Goal: Task Accomplishment & Management: Manage account settings

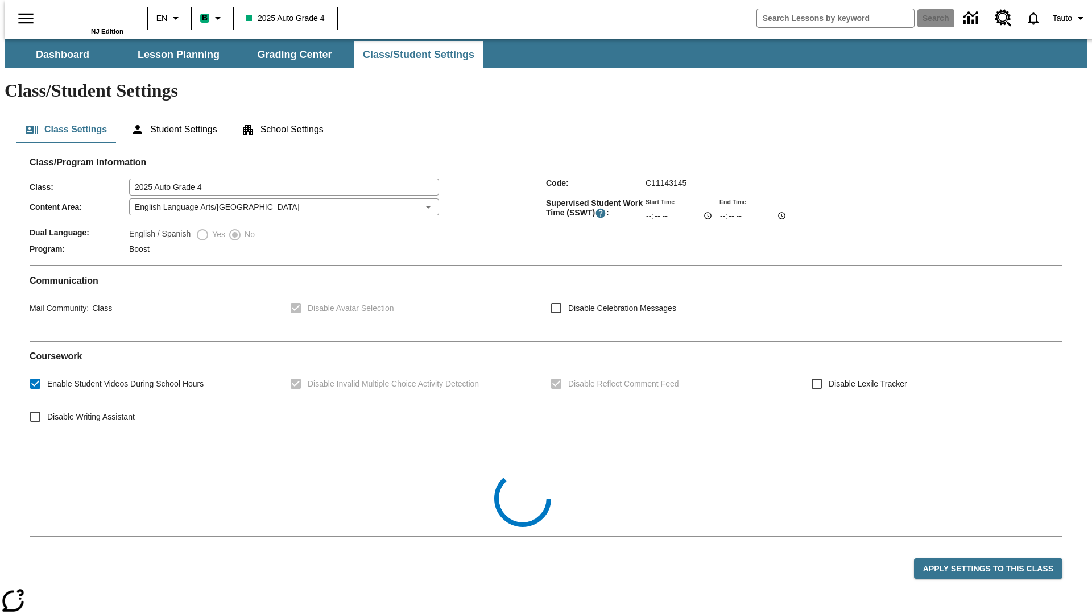
type input "02:29"
type input "03:29"
click at [996, 559] on button "Apply Settings to this Class" at bounding box center [988, 569] width 148 height 21
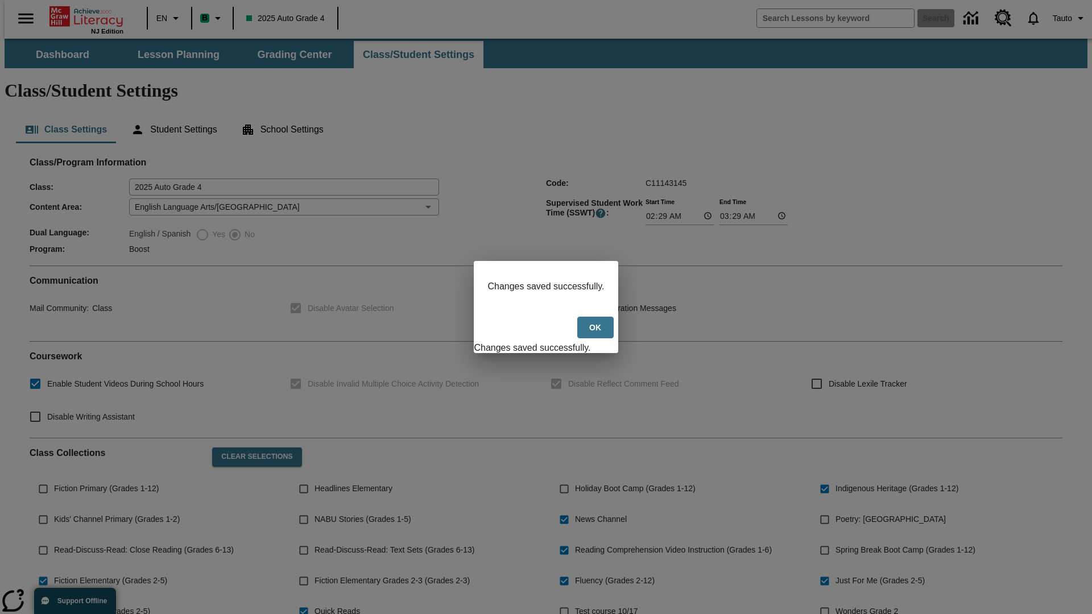
click at [596, 334] on button "Ok" at bounding box center [595, 328] width 36 height 22
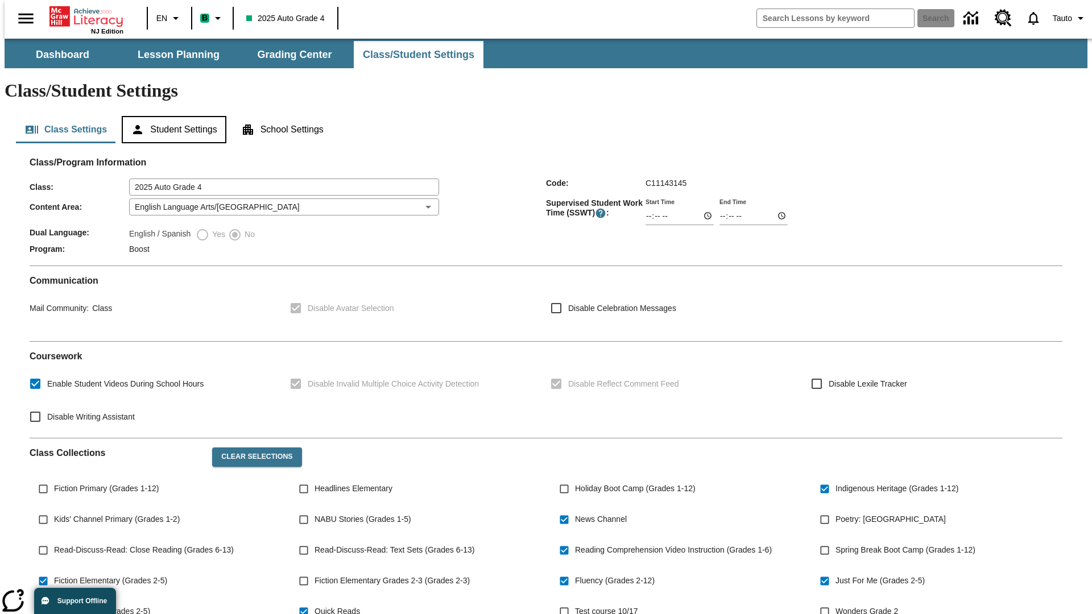
click at [170, 116] on button "Student Settings" at bounding box center [174, 129] width 104 height 27
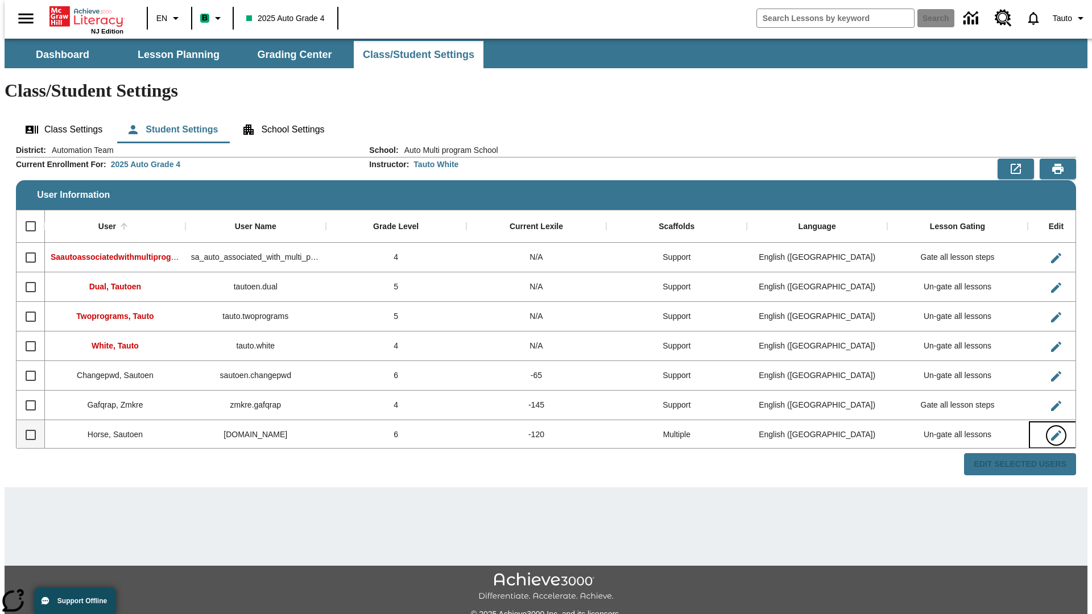
click at [1051, 431] on icon "Edit User" at bounding box center [1056, 436] width 10 height 10
click at [1064, 18] on span "Tauto" at bounding box center [1062, 19] width 19 height 12
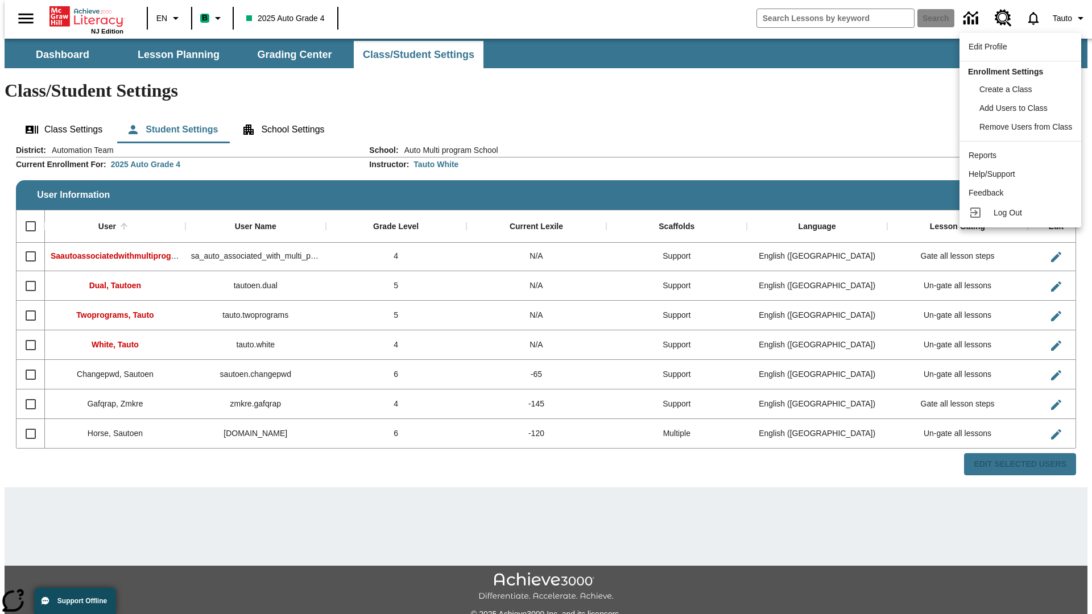
click at [1021, 213] on span "Log Out" at bounding box center [1008, 212] width 28 height 9
